Goal: Information Seeking & Learning: Find specific fact

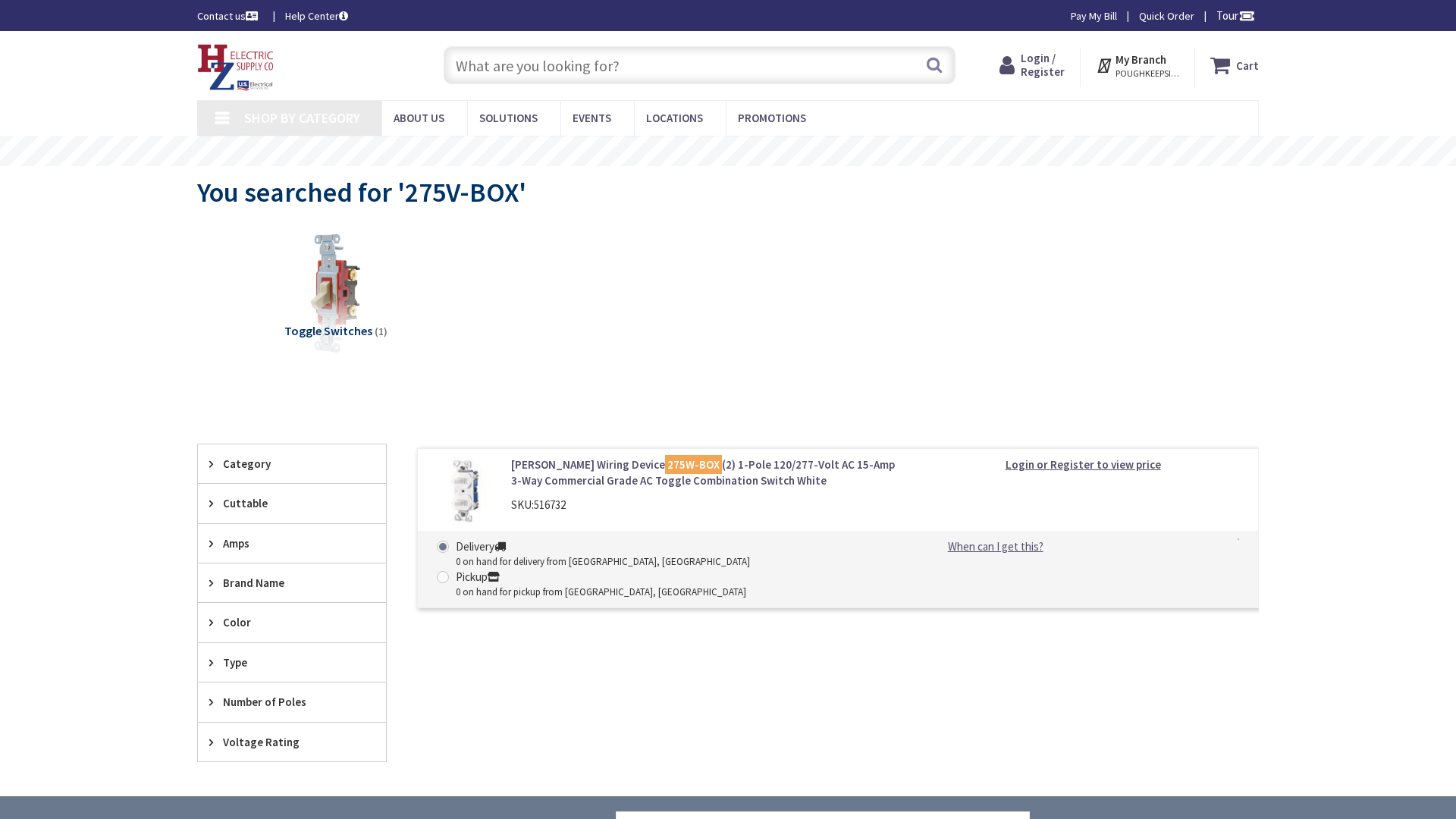
type input "Computer Science, 2800 Victory Blvd, Staten Island, NY 10314, USA"
